Goal: Task Accomplishment & Management: Use online tool/utility

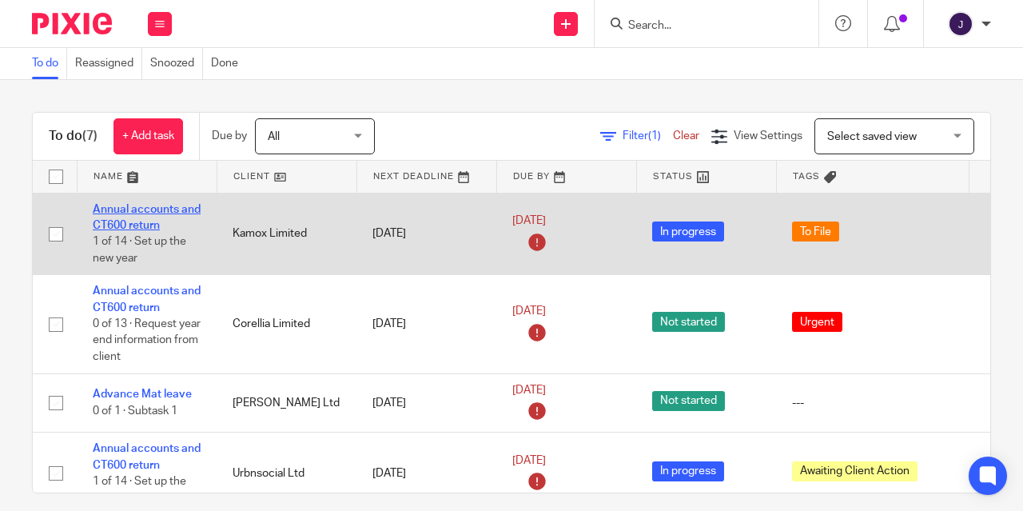
click at [158, 205] on link "Annual accounts and CT600 return" at bounding box center [147, 217] width 108 height 27
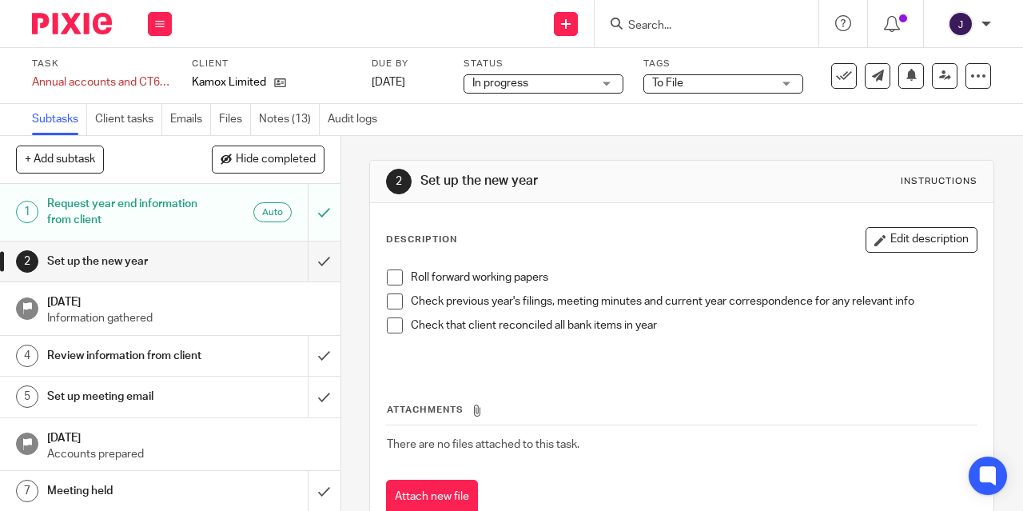
click at [281, 129] on link "Notes (13)" at bounding box center [289, 119] width 61 height 31
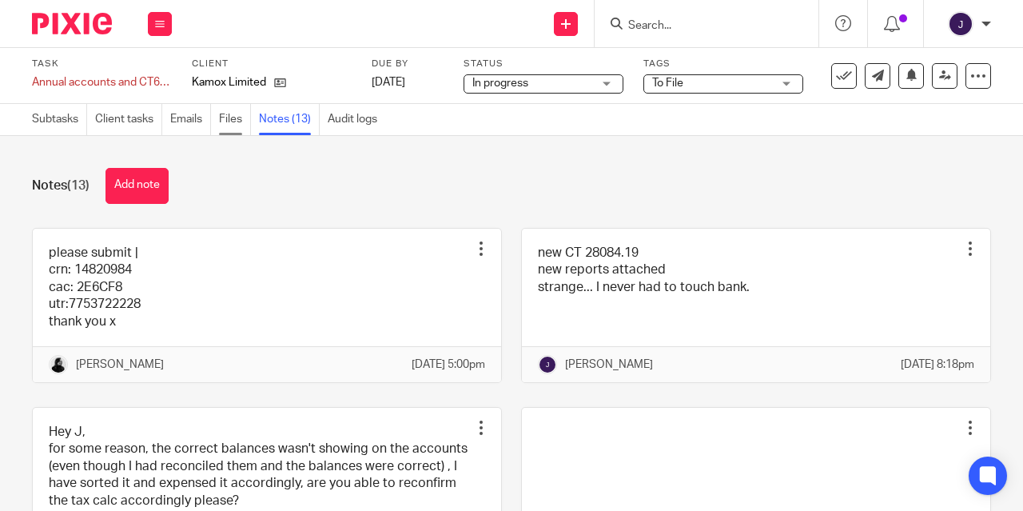
click at [229, 125] on link "Files" at bounding box center [235, 119] width 32 height 31
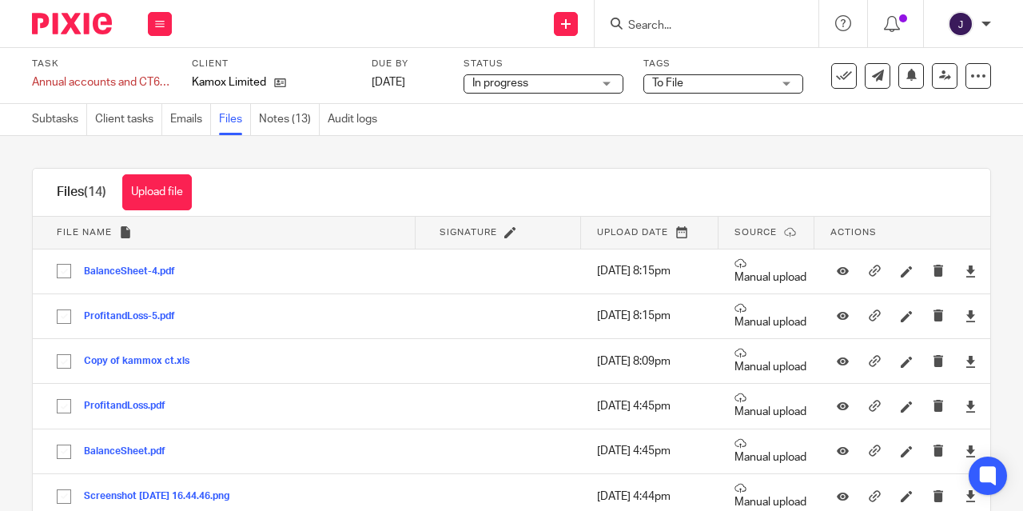
click at [117, 269] on button "BalanceSheet-4.pdf" at bounding box center [135, 271] width 103 height 11
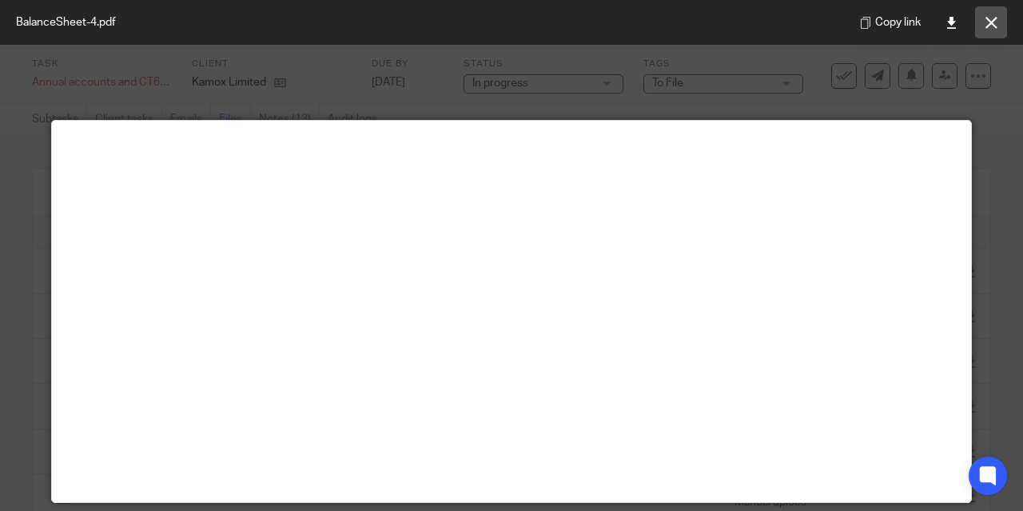
click at [995, 26] on icon at bounding box center [991, 23] width 12 height 12
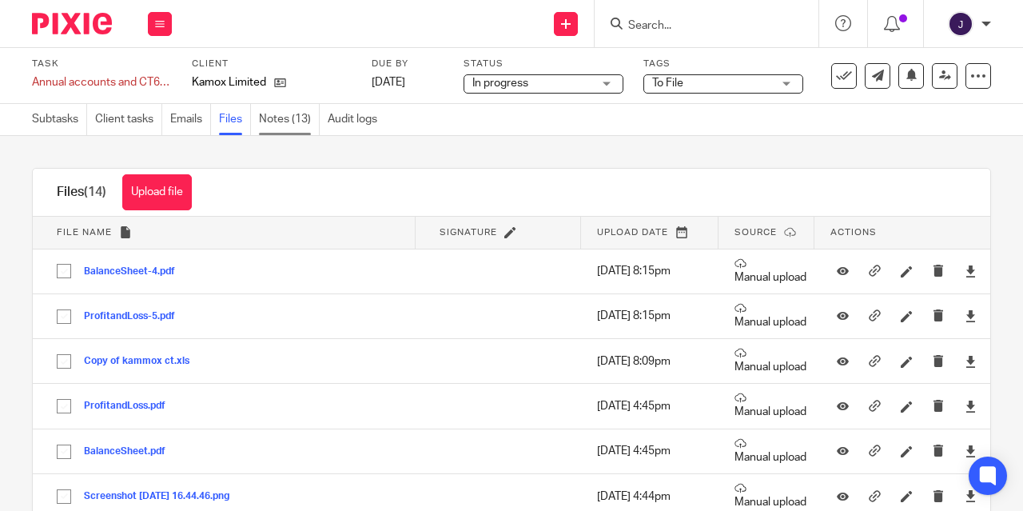
click at [292, 122] on link "Notes (13)" at bounding box center [289, 119] width 61 height 31
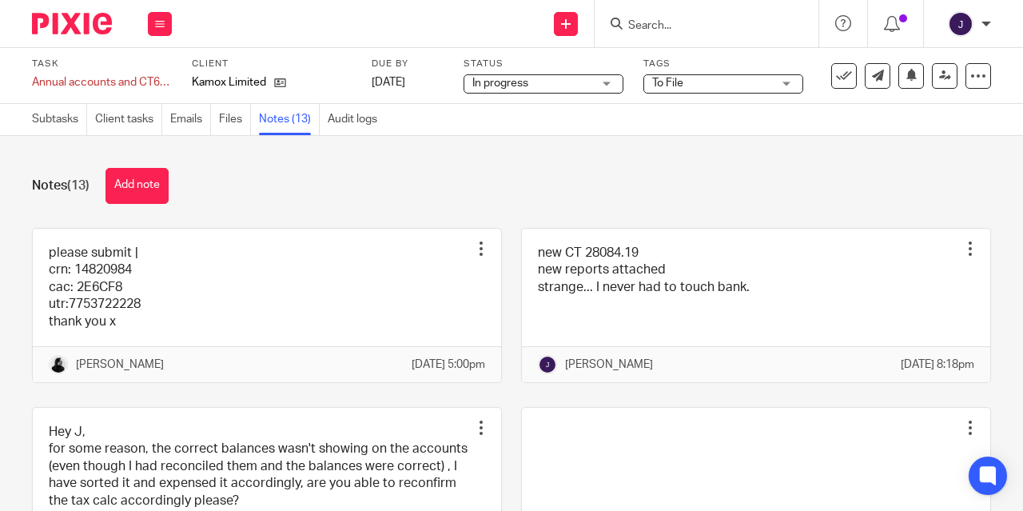
click at [237, 115] on link "Files" at bounding box center [235, 119] width 32 height 31
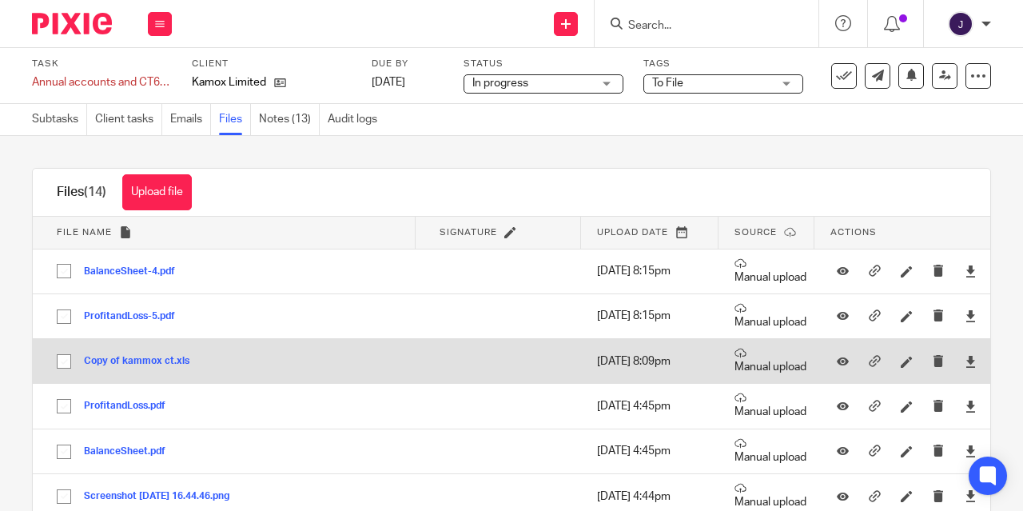
click at [128, 364] on button "Copy of kammox ct.xls" at bounding box center [142, 361] width 117 height 11
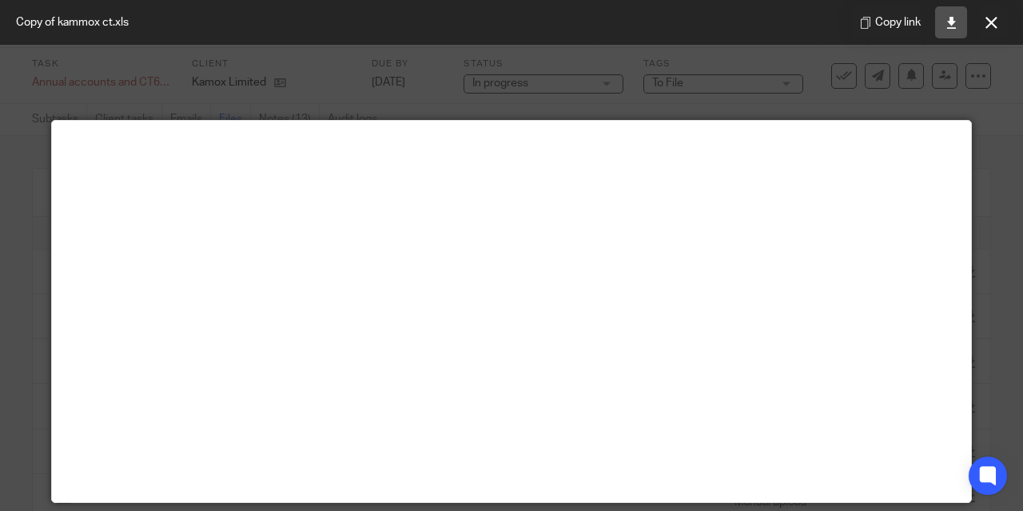
click at [952, 32] on link at bounding box center [951, 22] width 32 height 32
click at [969, 128] on div at bounding box center [511, 255] width 1023 height 511
click at [986, 10] on button at bounding box center [991, 22] width 32 height 32
